Goal: Entertainment & Leisure: Consume media (video, audio)

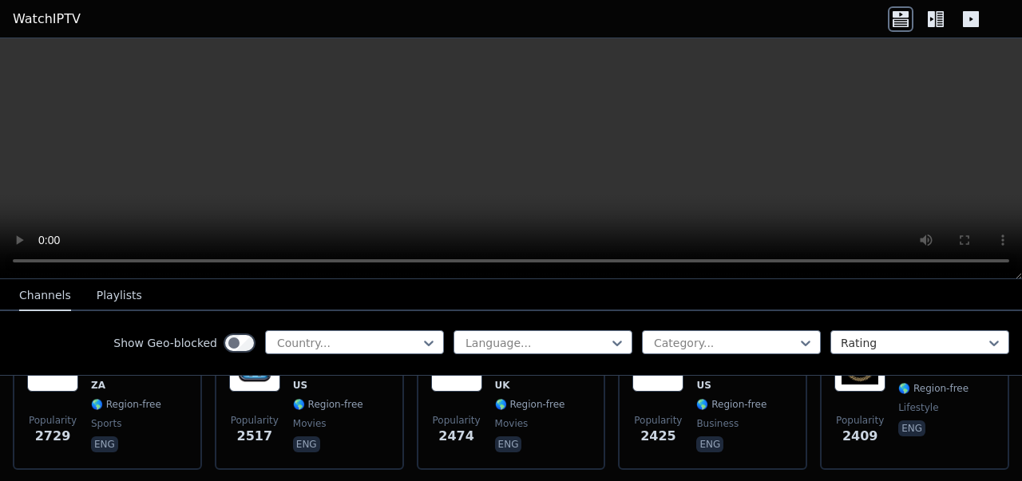
scroll to position [887, 0]
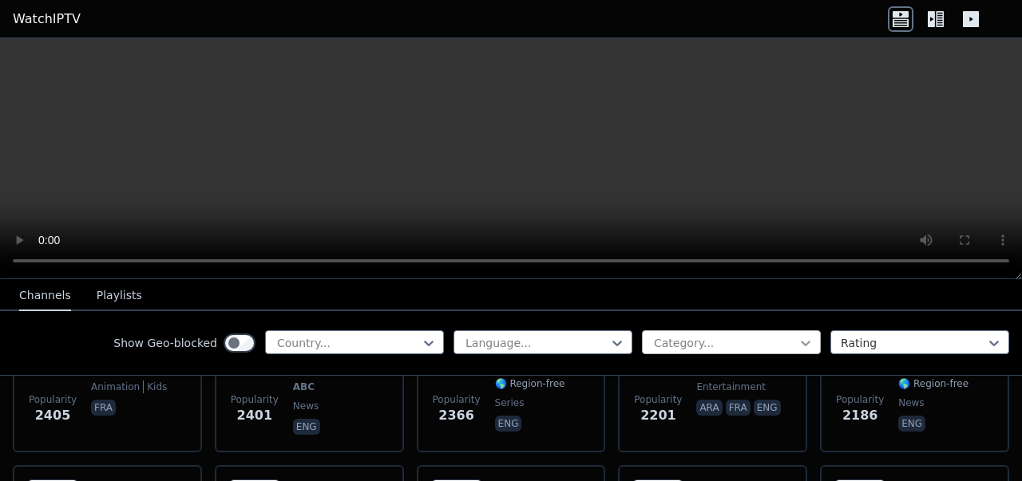
click at [801, 342] on icon at bounding box center [806, 344] width 10 height 6
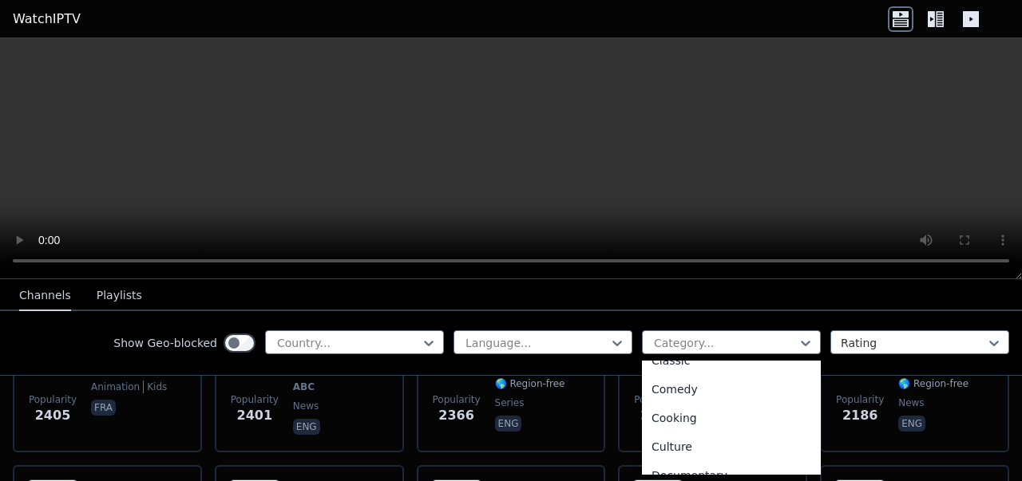
scroll to position [32, 0]
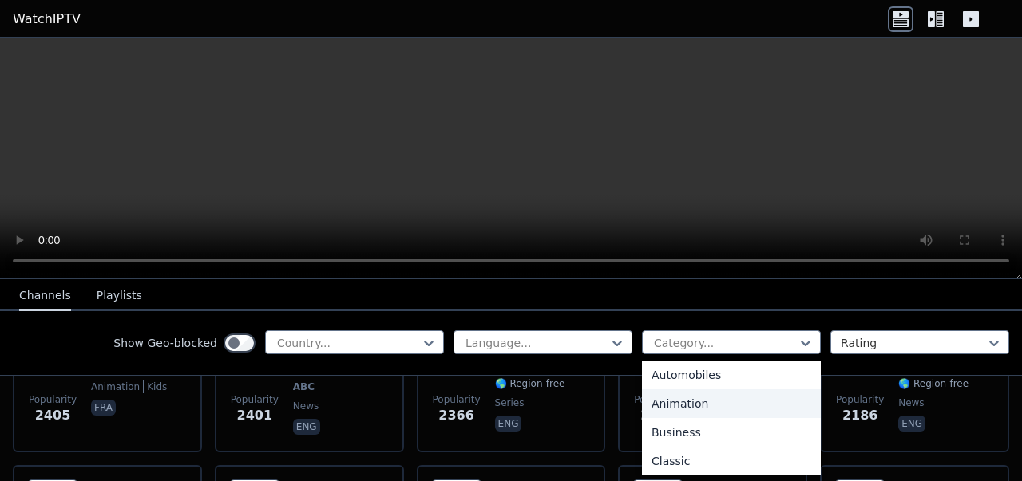
click at [652, 407] on div "Animation" at bounding box center [731, 404] width 179 height 29
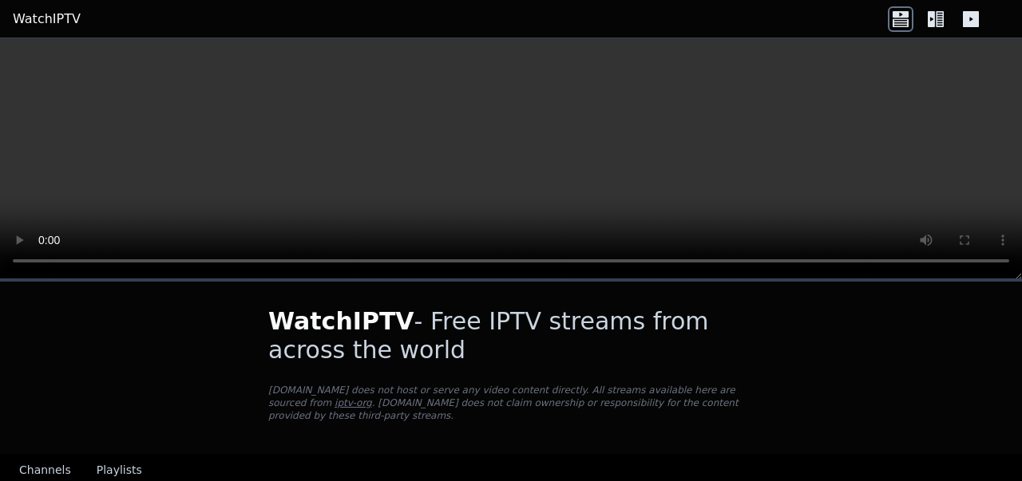
scroll to position [177, 0]
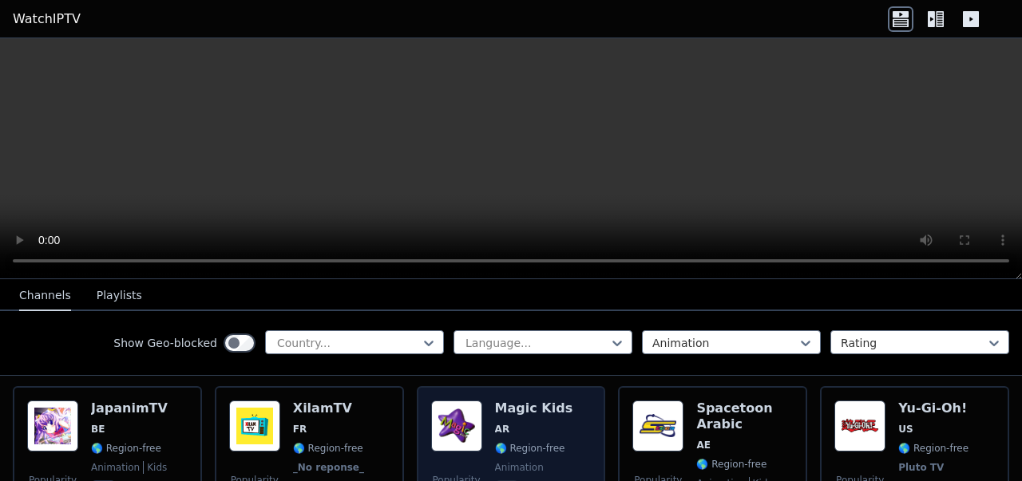
click at [495, 401] on h6 "Magic Kids" at bounding box center [534, 409] width 78 height 16
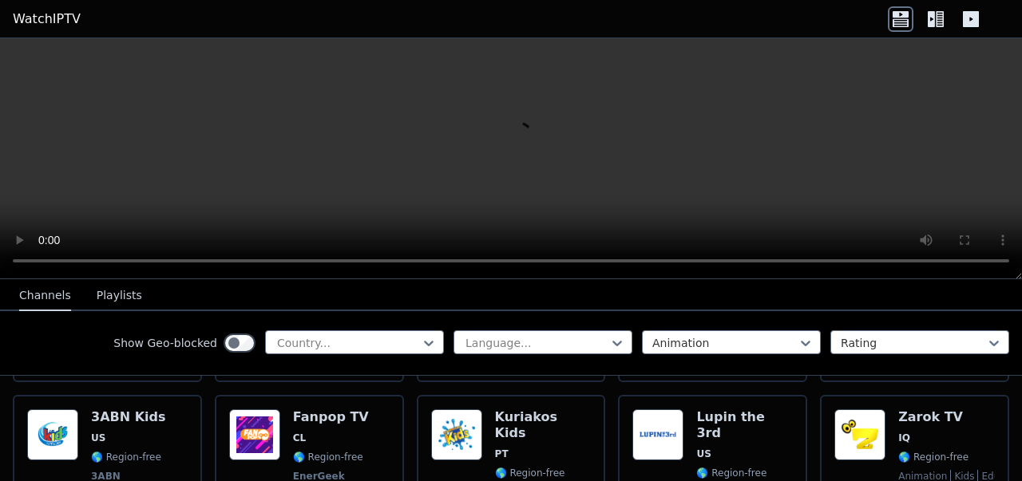
scroll to position [528, 0]
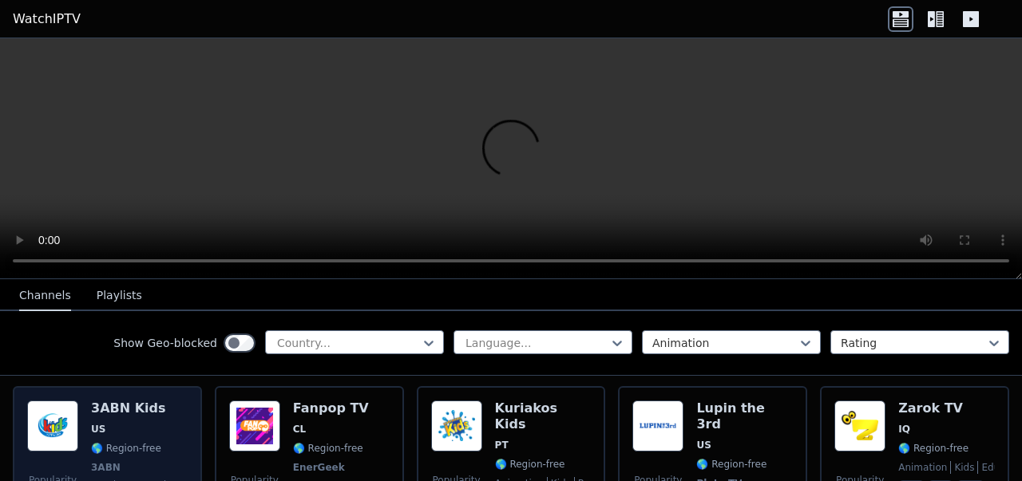
click at [134, 442] on span "🌎 Region-free" at bounding box center [126, 448] width 70 height 13
